Goal: Task Accomplishment & Management: Use online tool/utility

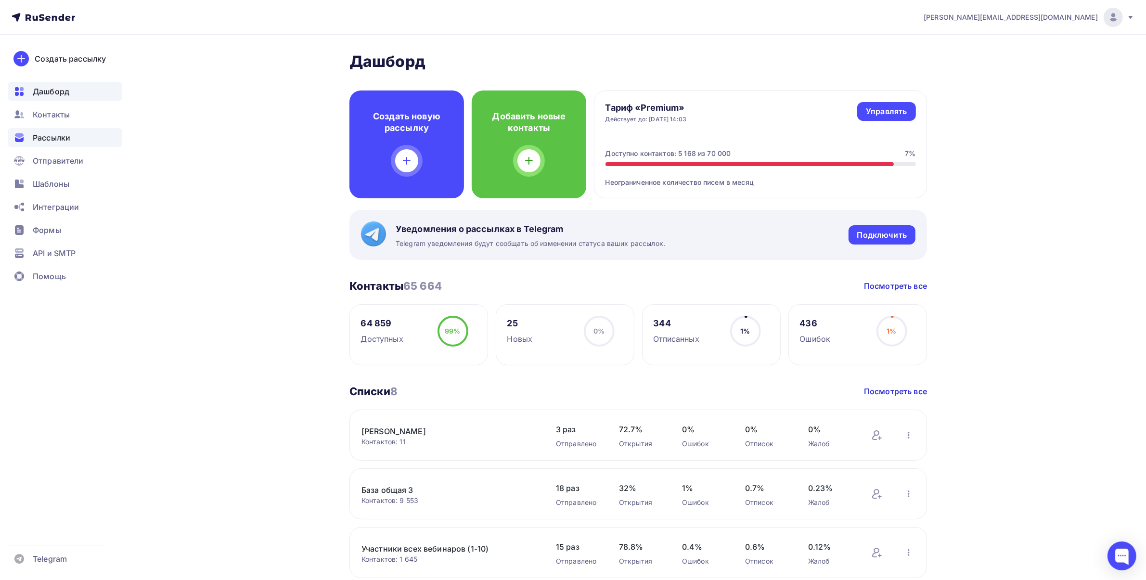
click at [46, 138] on span "Рассылки" at bounding box center [52, 138] width 38 height 12
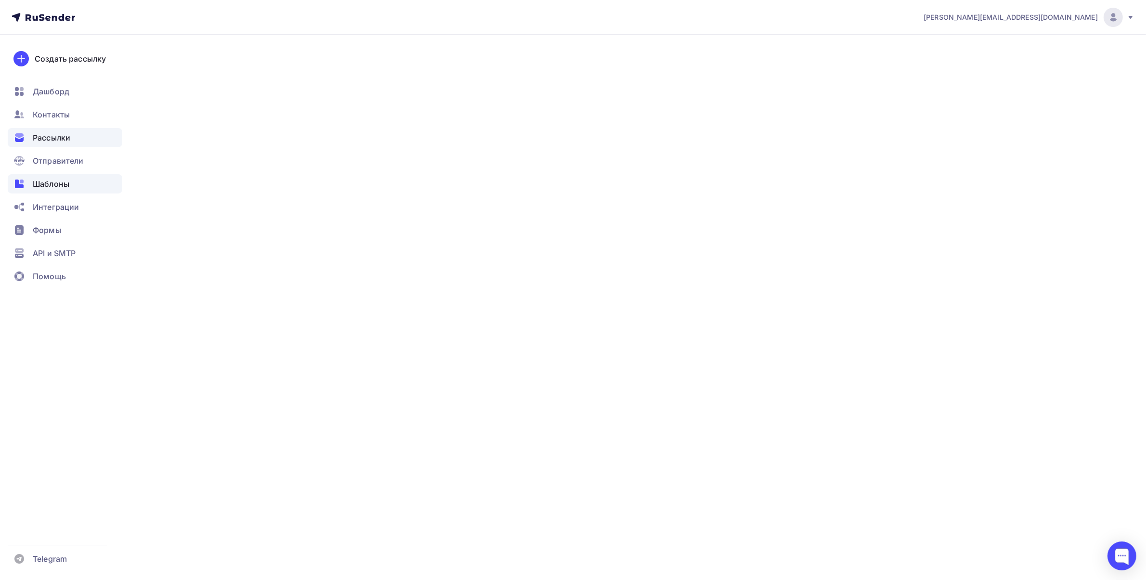
click at [54, 184] on span "Шаблоны" at bounding box center [51, 184] width 37 height 12
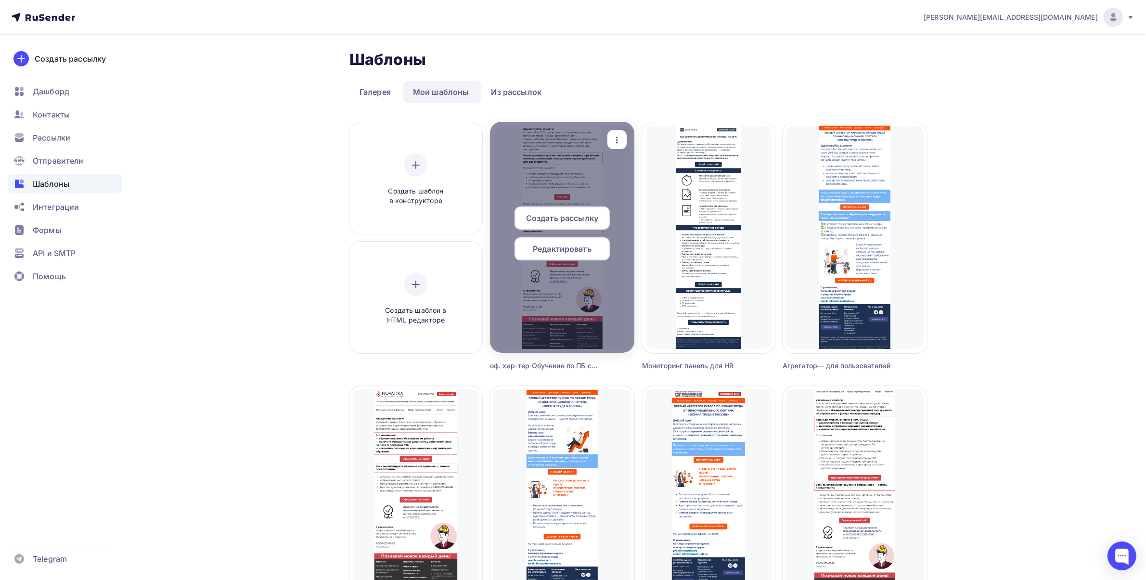
click at [583, 251] on span "Редактировать" at bounding box center [562, 249] width 59 height 12
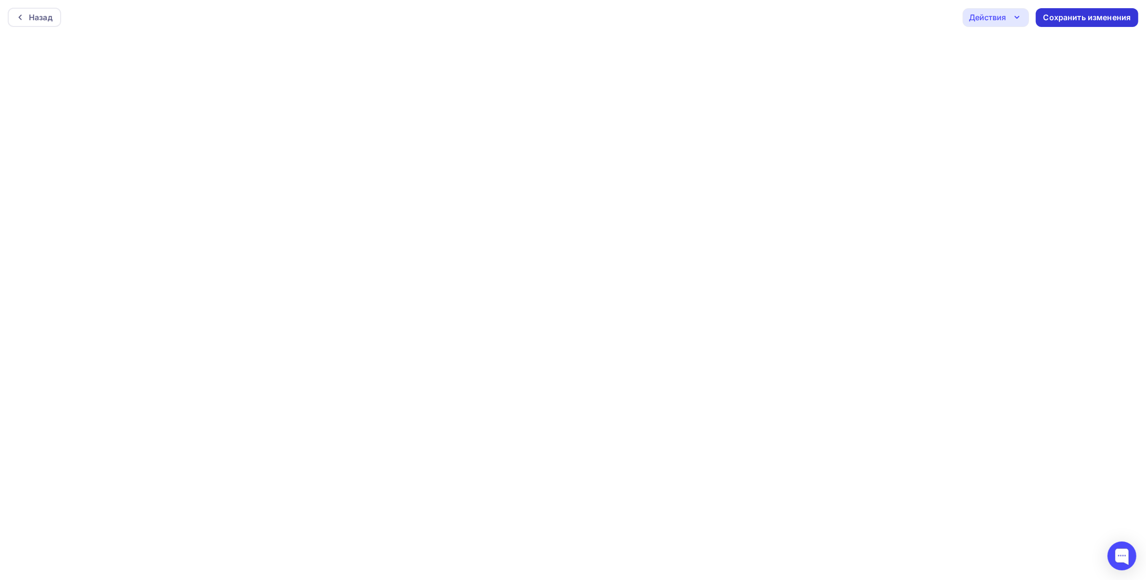
click at [1073, 22] on div "Сохранить изменения" at bounding box center [1088, 17] width 88 height 11
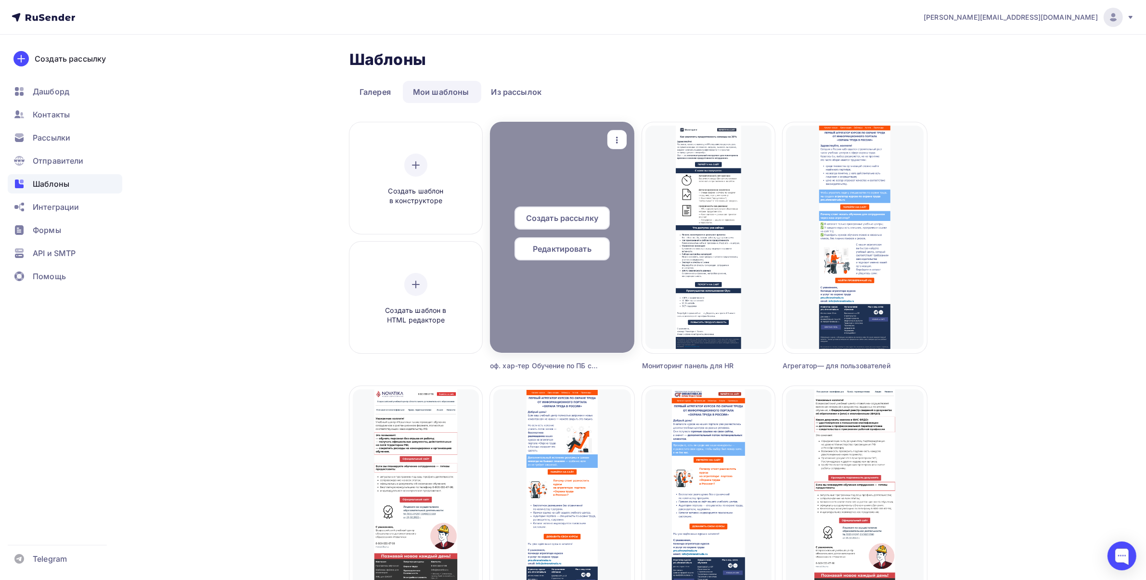
click at [588, 249] on span "Редактировать" at bounding box center [562, 249] width 59 height 12
